Goal: Obtain resource: Obtain resource

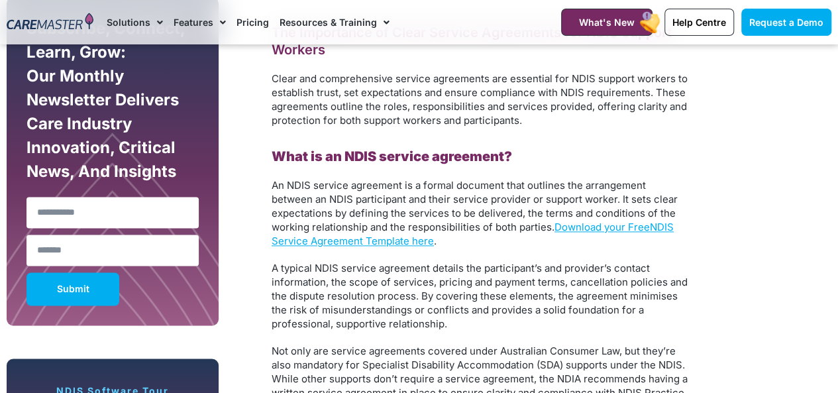
scroll to position [817, 0]
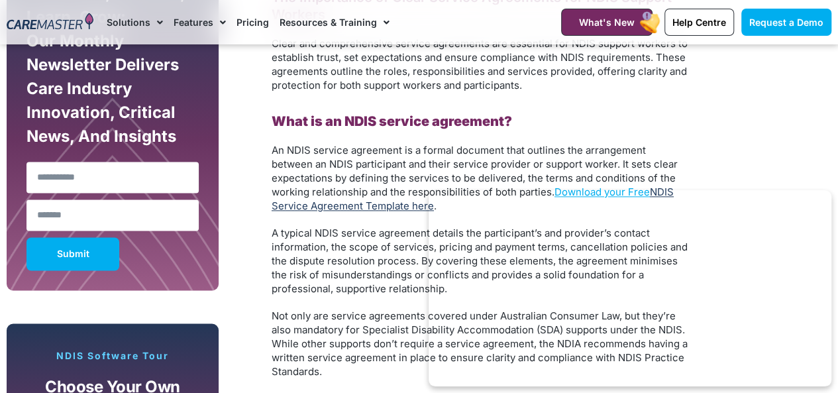
click at [337, 208] on link "NDIS Service Agreement Template here" at bounding box center [473, 198] width 402 height 26
